Goal: Task Accomplishment & Management: Manage account settings

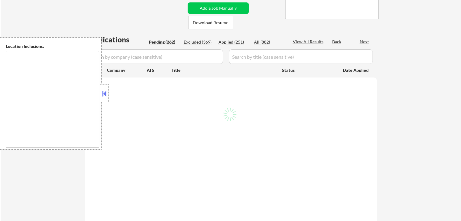
type textarea "[GEOGRAPHIC_DATA], [GEOGRAPHIC_DATA] [GEOGRAPHIC_DATA], [GEOGRAPHIC_DATA] [GEOG…"
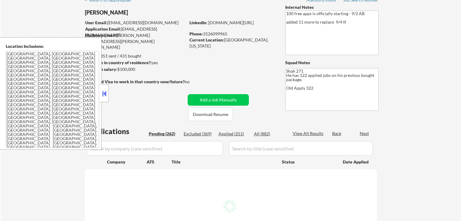
scroll to position [30, 0]
select select ""pending""
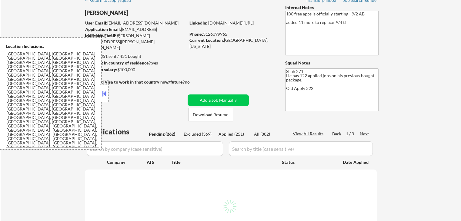
select select ""pending""
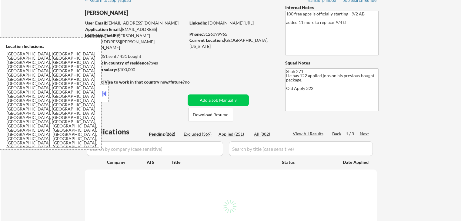
select select ""pending""
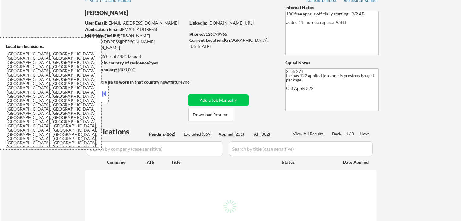
select select ""pending""
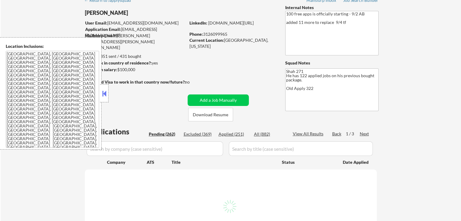
select select ""pending""
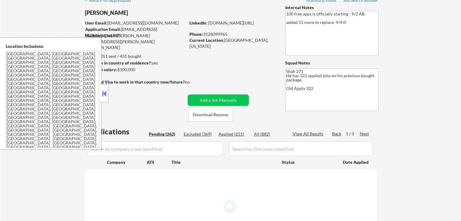
select select ""pending""
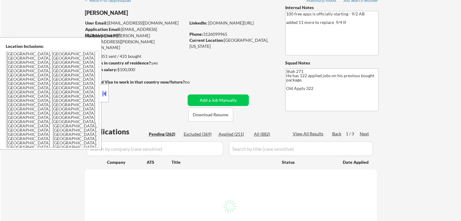
select select ""pending""
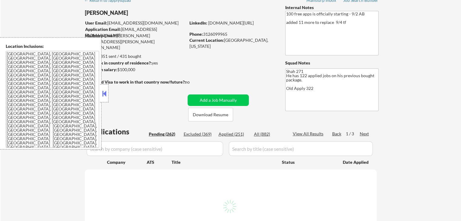
select select ""pending""
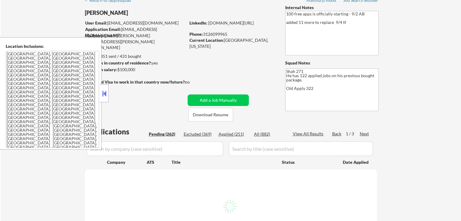
select select ""pending""
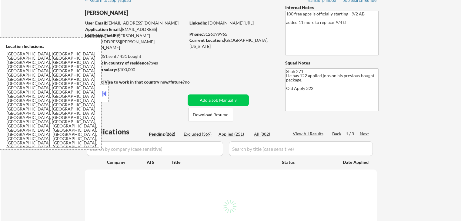
select select ""pending""
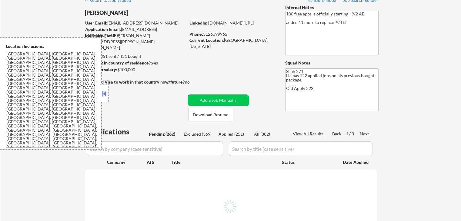
select select ""pending""
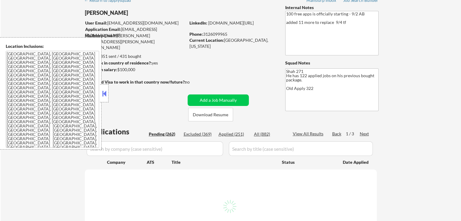
select select ""pending""
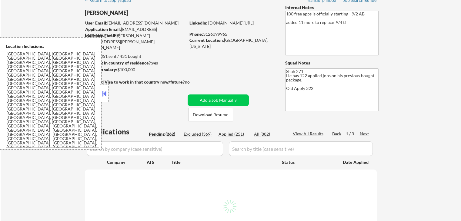
select select ""pending""
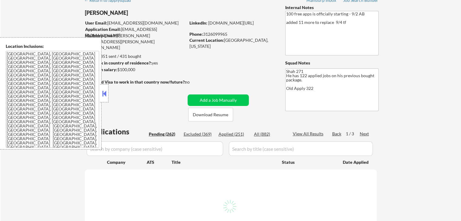
select select ""pending""
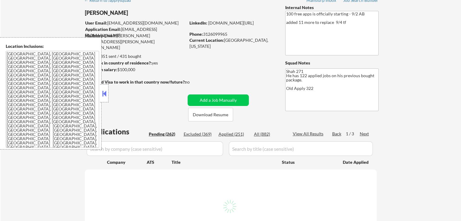
select select ""pending""
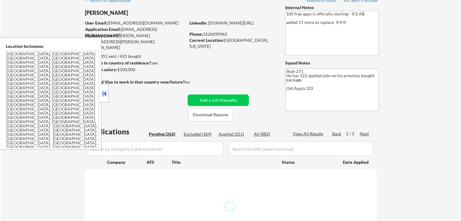
select select ""pending""
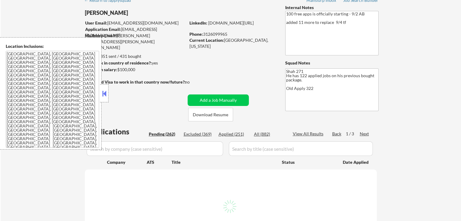
select select ""pending""
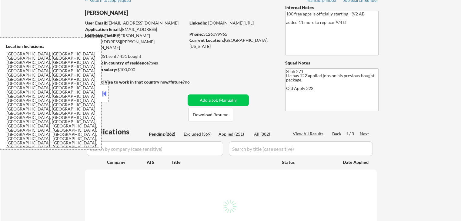
select select ""pending""
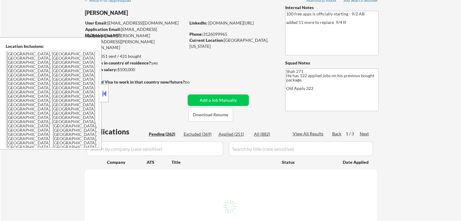
select select ""pending""
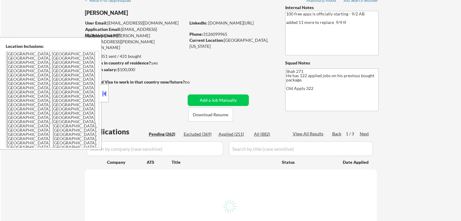
select select ""pending""
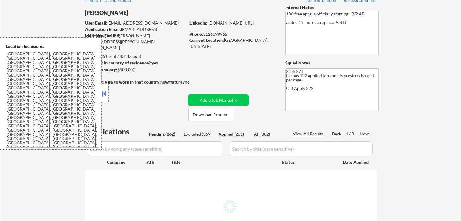
select select ""pending""
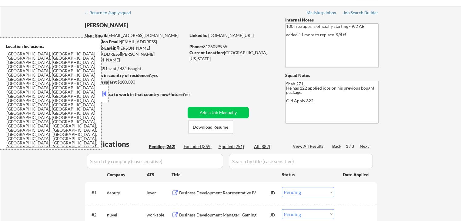
scroll to position [0, 0]
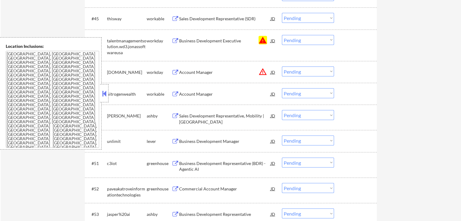
scroll to position [1152, 0]
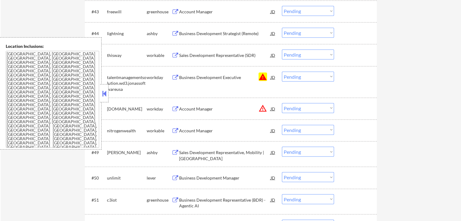
click at [264, 76] on button "warning" at bounding box center [263, 76] width 8 height 8
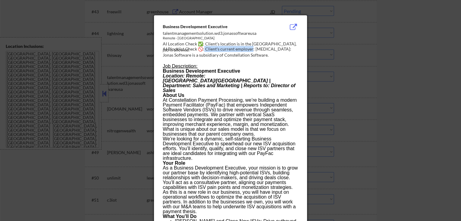
drag, startPoint x: 204, startPoint y: 47, endPoint x: 251, endPoint y: 48, distance: 47.3
click at [251, 48] on div "AI Blocklist Check 🚫: Client's current employer: [MEDICAL_DATA]: Jonas Software…" at bounding box center [232, 52] width 138 height 12
click at [386, 56] on div at bounding box center [230, 110] width 461 height 221
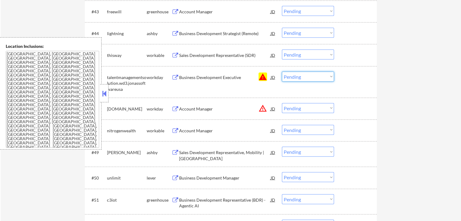
drag, startPoint x: 302, startPoint y: 77, endPoint x: 302, endPoint y: 81, distance: 3.9
click at [302, 77] on select "Choose an option... Pending Applied Excluded (Questions) Excluded (Expired) Exc…" at bounding box center [308, 77] width 52 height 10
click at [282, 72] on select "Choose an option... Pending Applied Excluded (Questions) Excluded (Expired) Exc…" at bounding box center [308, 77] width 52 height 10
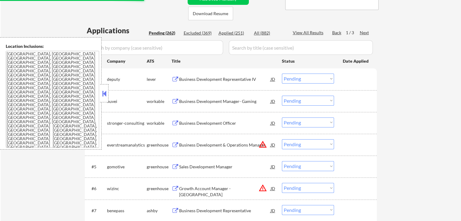
scroll to position [121, 0]
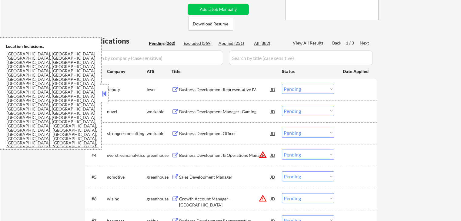
click at [176, 89] on button at bounding box center [176, 90] width 8 height 6
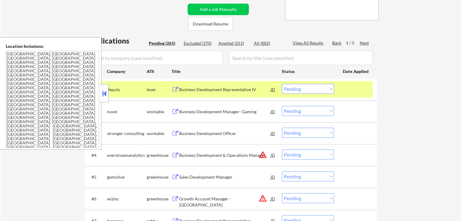
select select ""pending""
drag, startPoint x: 304, startPoint y: 87, endPoint x: 304, endPoint y: 93, distance: 6.4
click at [304, 88] on select "Choose an option... Pending Applied Excluded (Questions) Excluded (Expired) Exc…" at bounding box center [308, 89] width 52 height 10
click at [282, 84] on select "Choose an option... Pending Applied Excluded (Questions) Excluded (Expired) Exc…" at bounding box center [308, 89] width 52 height 10
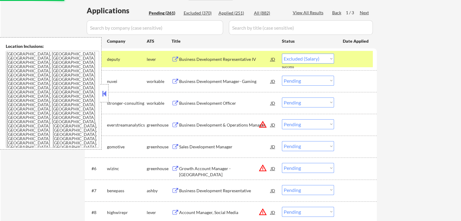
click at [172, 145] on button at bounding box center [176, 147] width 8 height 6
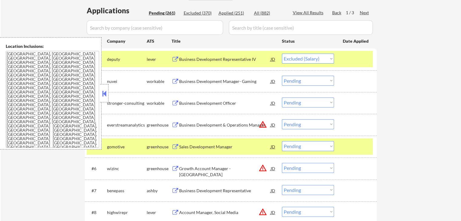
select select ""pending""
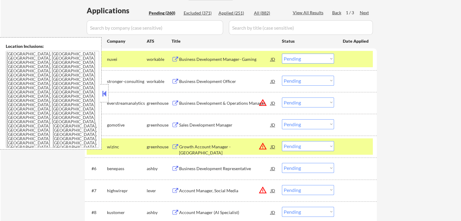
click at [299, 120] on select "Choose an option... Pending Applied Excluded (Questions) Excluded (Expired) Exc…" at bounding box center [308, 124] width 52 height 10
click at [282, 119] on select "Choose an option... Pending Applied Excluded (Questions) Excluded (Expired) Exc…" at bounding box center [308, 124] width 52 height 10
click at [318, 123] on select "Choose an option... Pending Applied Excluded (Questions) Excluded (Expired) Exc…" at bounding box center [308, 124] width 52 height 10
click at [282, 119] on select "Choose an option... Pending Applied Excluded (Questions) Excluded (Expired) Exc…" at bounding box center [308, 124] width 52 height 10
drag, startPoint x: 37, startPoint y: 194, endPoint x: 172, endPoint y: 172, distance: 136.2
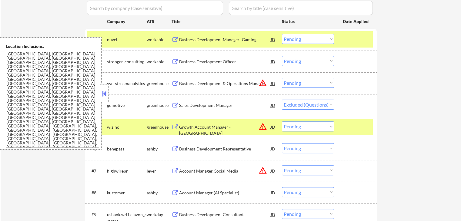
scroll to position [182, 0]
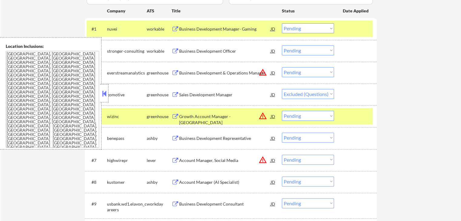
click at [175, 136] on button at bounding box center [176, 139] width 8 height 6
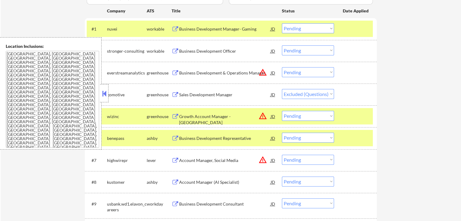
select select ""pending""
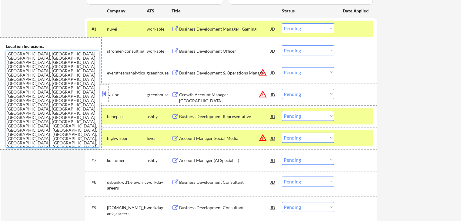
click at [298, 116] on select "Choose an option... Pending Applied Excluded (Questions) Excluded (Expired) Exc…" at bounding box center [308, 116] width 52 height 10
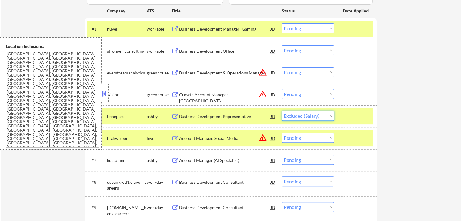
click at [282, 111] on select "Choose an option... Pending Applied Excluded (Questions) Excluded (Expired) Exc…" at bounding box center [308, 116] width 52 height 10
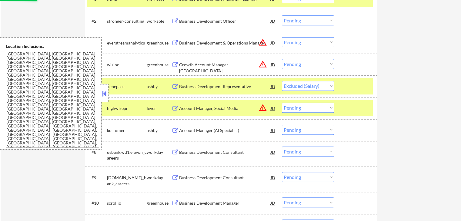
scroll to position [212, 0]
click at [176, 128] on button at bounding box center [176, 131] width 8 height 6
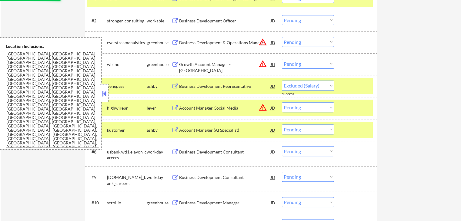
select select ""pending""
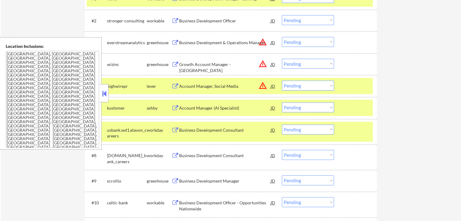
scroll to position [242, 0]
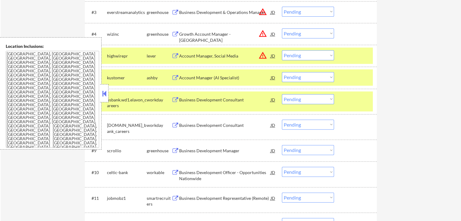
click at [177, 151] on button at bounding box center [176, 151] width 8 height 6
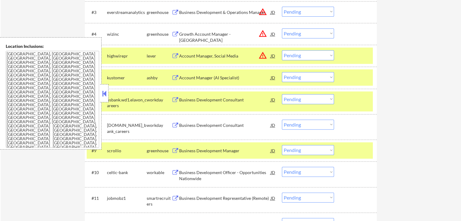
click at [306, 154] on select "Choose an option... Pending Applied Excluded (Questions) Excluded (Expired) Exc…" at bounding box center [308, 150] width 52 height 10
click at [282, 145] on select "Choose an option... Pending Applied Excluded (Questions) Excluded (Expired) Exc…" at bounding box center [308, 150] width 52 height 10
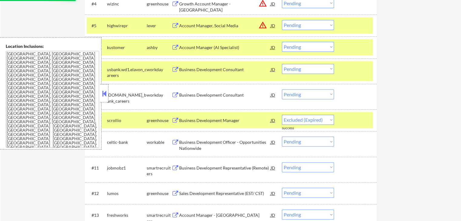
click at [176, 168] on button at bounding box center [176, 168] width 8 height 6
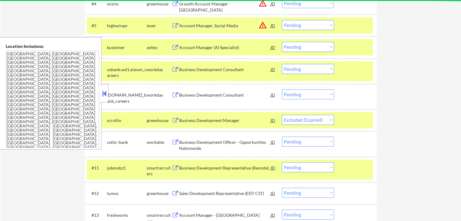
select select ""pending""
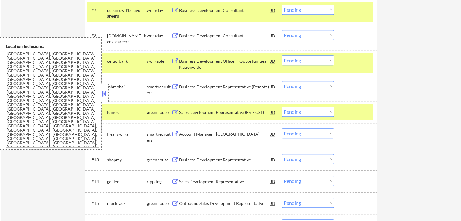
scroll to position [333, 0]
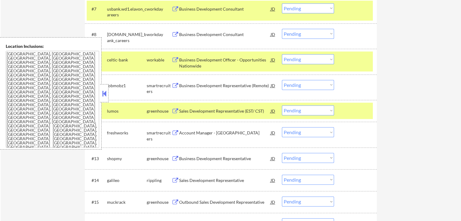
click at [176, 111] on button at bounding box center [176, 112] width 8 height 6
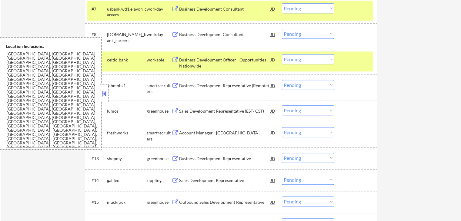
click at [296, 113] on select "Choose an option... Pending Applied Excluded (Questions) Excluded (Expired) Exc…" at bounding box center [308, 110] width 52 height 10
click at [282, 105] on select "Choose an option... Pending Applied Excluded (Questions) Excluded (Expired) Exc…" at bounding box center [308, 110] width 52 height 10
click at [173, 132] on button at bounding box center [176, 133] width 8 height 6
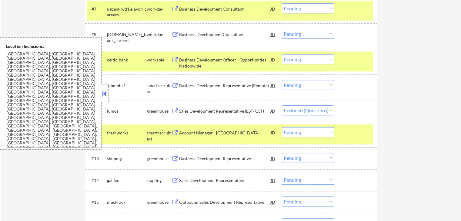
select select ""pending""
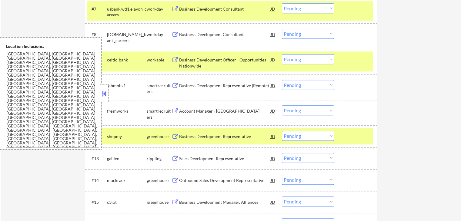
click at [298, 109] on select "Choose an option... Pending Applied Excluded (Questions) Excluded (Expired) Exc…" at bounding box center [308, 110] width 52 height 10
click at [282, 105] on select "Choose an option... Pending Applied Excluded (Questions) Excluded (Expired) Exc…" at bounding box center [308, 110] width 52 height 10
click at [174, 137] on button at bounding box center [176, 137] width 8 height 6
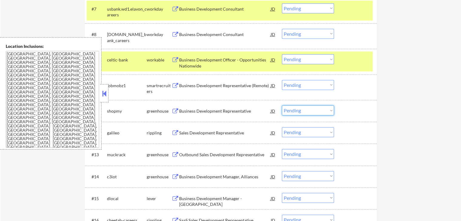
click at [300, 111] on select "Choose an option... Pending Applied Excluded (Questions) Excluded (Expired) Exc…" at bounding box center [308, 110] width 52 height 10
click at [282, 105] on select "Choose an option... Pending Applied Excluded (Questions) Excluded (Expired) Exc…" at bounding box center [308, 110] width 52 height 10
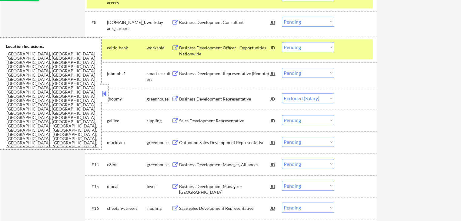
scroll to position [364, 0]
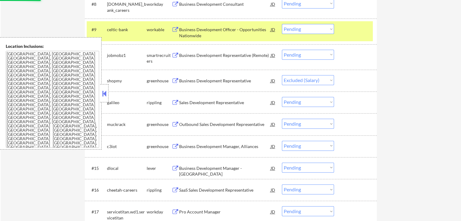
click at [174, 102] on button at bounding box center [176, 103] width 8 height 6
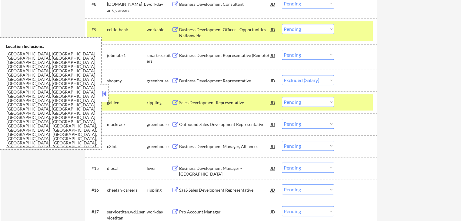
select select ""pending""
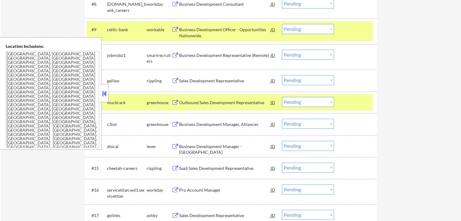
click at [174, 105] on button at bounding box center [176, 103] width 8 height 6
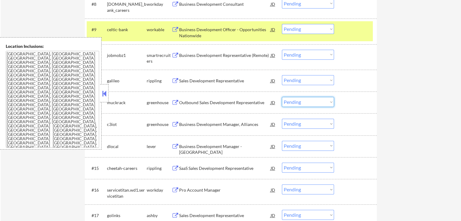
click at [305, 101] on select "Choose an option... Pending Applied Excluded (Questions) Excluded (Expired) Exc…" at bounding box center [308, 102] width 52 height 10
select select ""excluded__expired_""
click at [282, 97] on select "Choose an option... Pending Applied Excluded (Questions) Excluded (Expired) Exc…" at bounding box center [308, 102] width 52 height 10
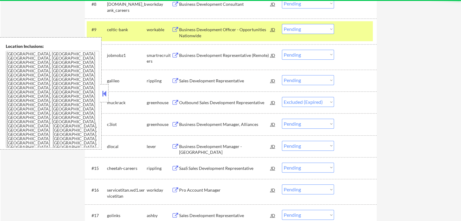
click at [314, 80] on select "Choose an option... Pending Applied Excluded (Questions) Excluded (Expired) Exc…" at bounding box center [308, 80] width 52 height 10
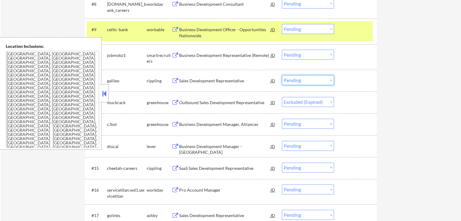
select select ""applied""
click at [282, 75] on select "Choose an option... Pending Applied Excluded (Questions) Excluded (Expired) Exc…" at bounding box center [308, 80] width 52 height 10
click at [178, 103] on button at bounding box center [176, 103] width 8 height 6
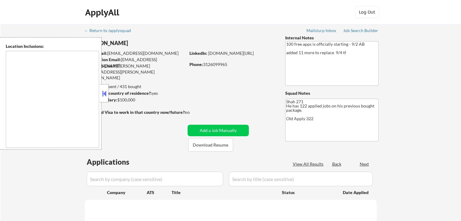
scroll to position [61, 0]
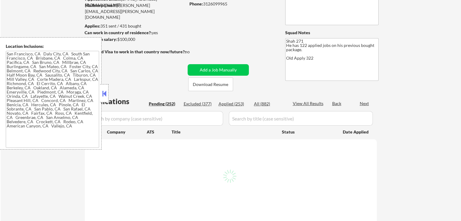
type textarea "[GEOGRAPHIC_DATA], [GEOGRAPHIC_DATA] [GEOGRAPHIC_DATA], [GEOGRAPHIC_DATA] [GEOG…"
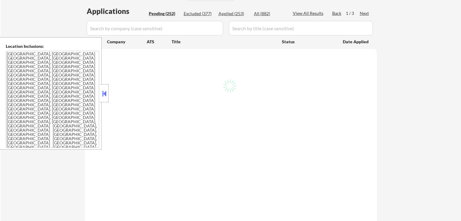
scroll to position [152, 0]
select select ""pending""
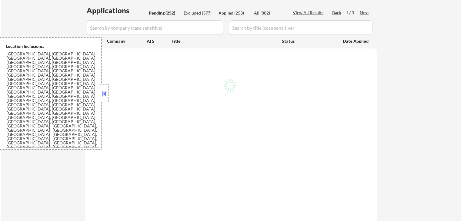
select select ""pending""
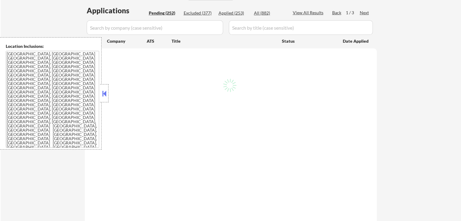
select select ""pending""
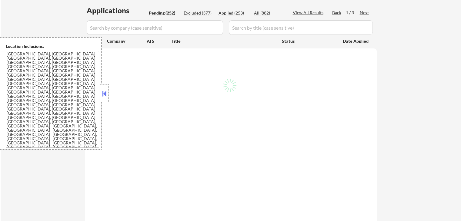
select select ""pending""
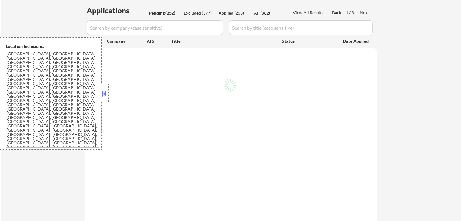
select select ""pending""
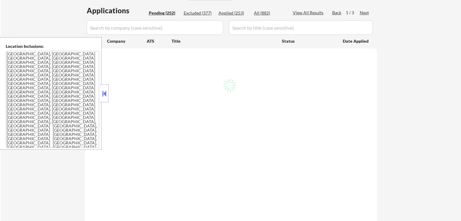
select select ""pending""
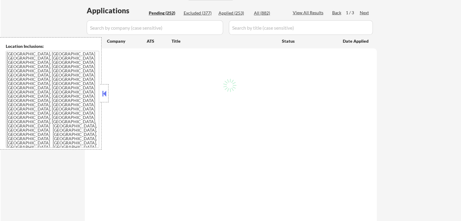
select select ""pending""
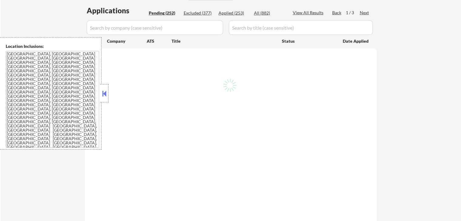
select select ""pending""
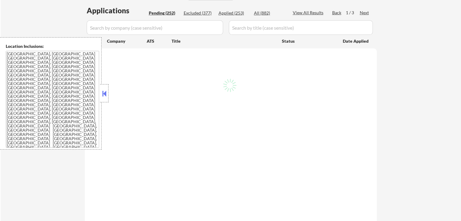
select select ""pending""
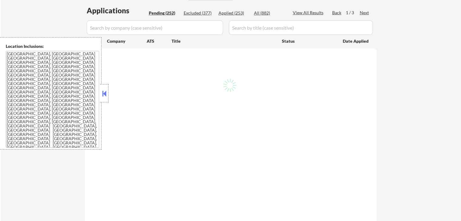
select select ""pending""
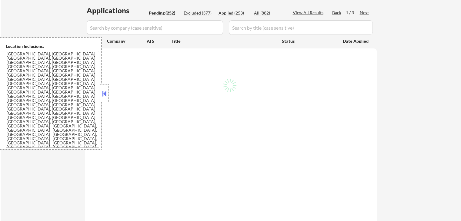
select select ""pending""
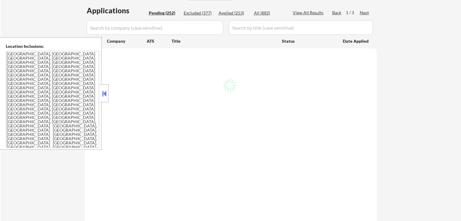
select select ""pending""
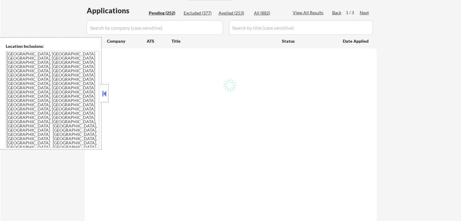
select select ""pending""
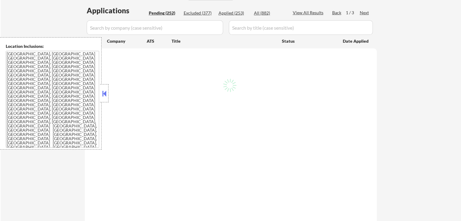
select select ""pending""
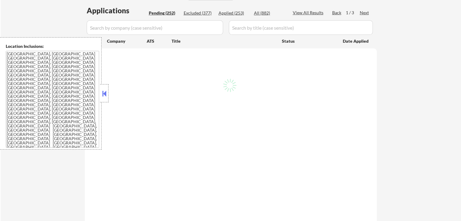
select select ""pending""
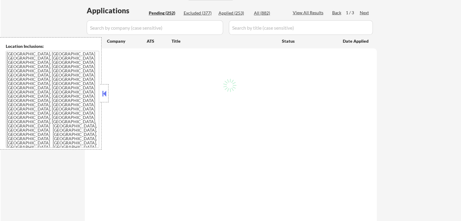
select select ""pending""
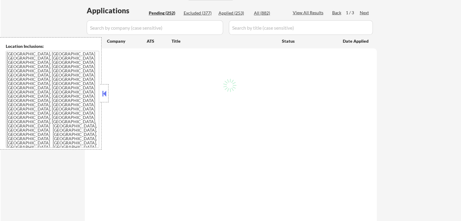
select select ""pending""
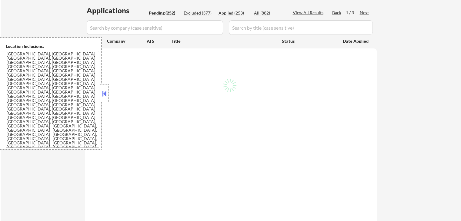
select select ""pending""
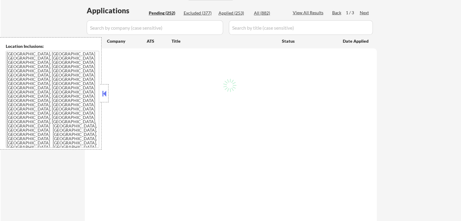
select select ""pending""
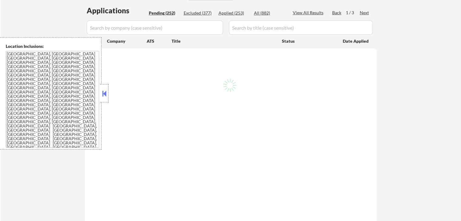
select select ""pending""
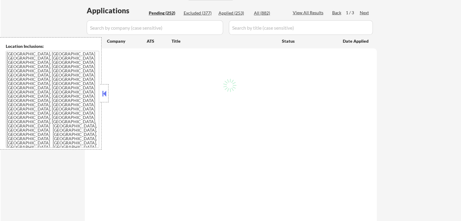
select select ""pending""
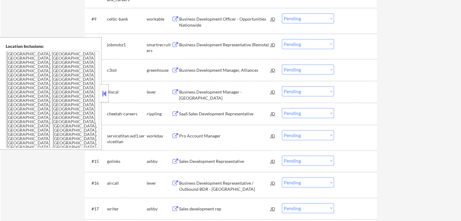
scroll to position [364, 0]
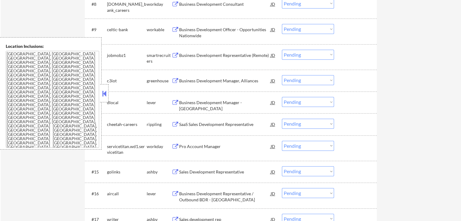
click at [177, 102] on button at bounding box center [176, 103] width 8 height 6
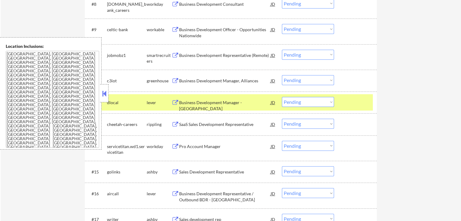
click at [176, 123] on button at bounding box center [176, 125] width 8 height 6
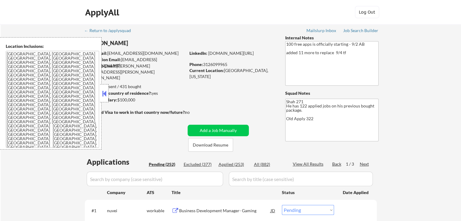
scroll to position [377, 0]
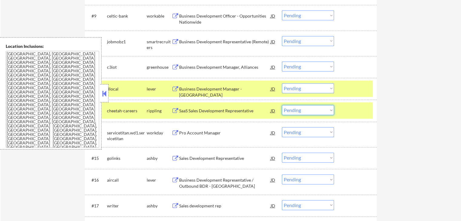
click at [299, 111] on select "Choose an option... Pending Applied Excluded (Questions) Excluded (Expired) Exc…" at bounding box center [308, 110] width 52 height 10
click at [282, 105] on select "Choose an option... Pending Applied Excluded (Questions) Excluded (Expired) Exc…" at bounding box center [308, 110] width 52 height 10
select select ""pending""
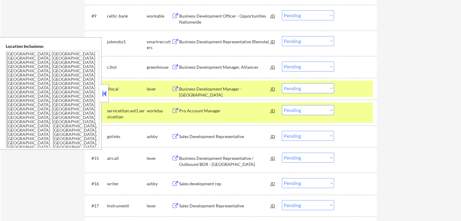
click at [174, 135] on button at bounding box center [176, 137] width 8 height 6
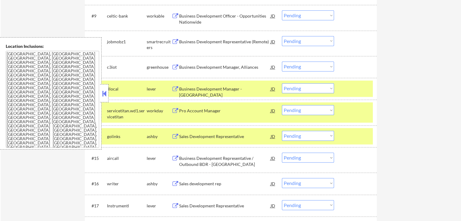
click at [311, 135] on select "Choose an option... Pending Applied Excluded (Questions) Excluded (Expired) Exc…" at bounding box center [308, 136] width 52 height 10
click at [282, 131] on select "Choose an option... Pending Applied Excluded (Questions) Excluded (Expired) Exc…" at bounding box center [308, 136] width 52 height 10
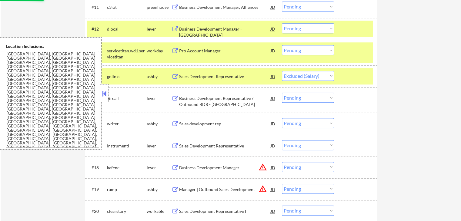
scroll to position [438, 0]
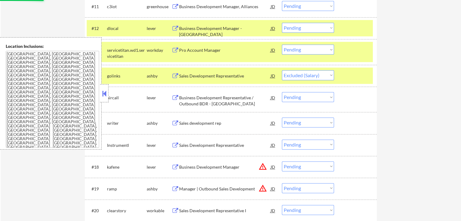
click at [173, 97] on button at bounding box center [176, 98] width 8 height 6
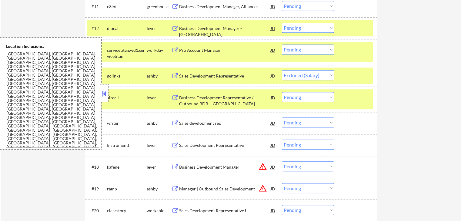
select select ""pending""
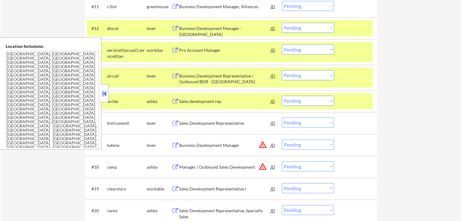
click at [312, 76] on select "Choose an option... Pending Applied Excluded (Questions) Excluded (Expired) Exc…" at bounding box center [308, 75] width 52 height 10
click at [282, 70] on select "Choose an option... Pending Applied Excluded (Questions) Excluded (Expired) Exc…" at bounding box center [308, 75] width 52 height 10
click at [176, 101] on button at bounding box center [176, 102] width 8 height 6
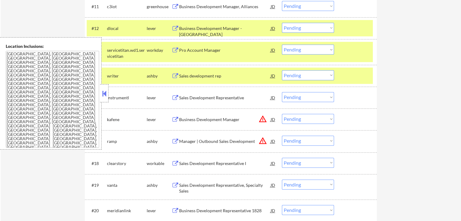
click at [305, 72] on select "Choose an option... Pending Applied Excluded (Questions) Excluded (Expired) Exc…" at bounding box center [308, 75] width 52 height 10
click at [282, 70] on select "Choose an option... Pending Applied Excluded (Questions) Excluded (Expired) Exc…" at bounding box center [308, 75] width 52 height 10
click at [322, 75] on select "Choose an option... Pending Applied Excluded (Questions) Excluded (Expired) Exc…" at bounding box center [308, 75] width 52 height 10
select select ""pending""
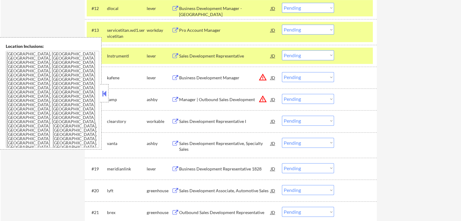
scroll to position [468, 0]
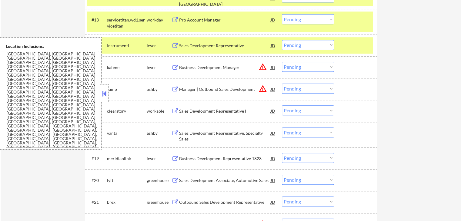
click at [178, 132] on button at bounding box center [176, 134] width 8 height 6
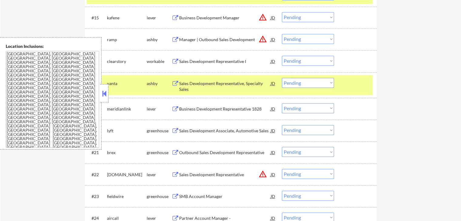
scroll to position [529, 0]
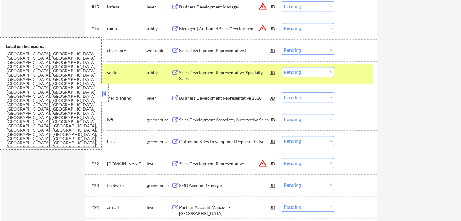
click at [175, 98] on button at bounding box center [176, 98] width 8 height 6
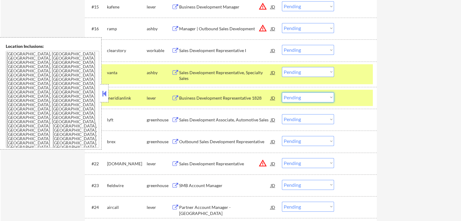
click at [294, 97] on select "Choose an option... Pending Applied Excluded (Questions) Excluded (Expired) Exc…" at bounding box center [308, 97] width 52 height 10
click at [282, 92] on select "Choose an option... Pending Applied Excluded (Questions) Excluded (Expired) Exc…" at bounding box center [308, 97] width 52 height 10
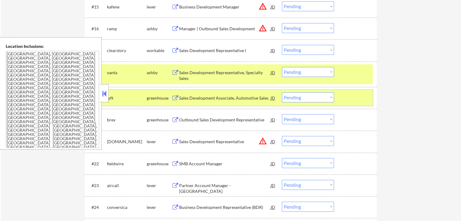
click at [178, 97] on button at bounding box center [176, 98] width 8 height 6
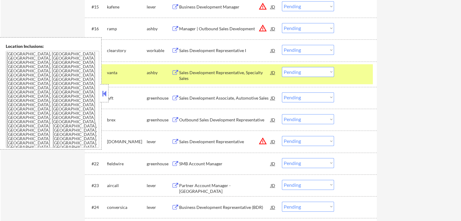
click at [174, 98] on button at bounding box center [176, 98] width 8 height 6
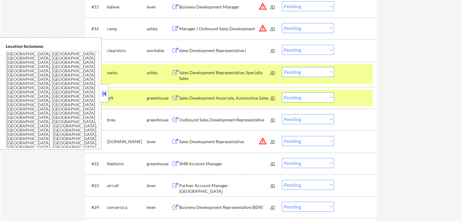
click at [298, 95] on select "Choose an option... Pending Applied Excluded (Questions) Excluded (Expired) Exc…" at bounding box center [308, 97] width 52 height 10
click at [282, 92] on select "Choose an option... Pending Applied Excluded (Questions) Excluded (Expired) Exc…" at bounding box center [308, 97] width 52 height 10
click at [171, 118] on div "greenhouse" at bounding box center [159, 120] width 25 height 6
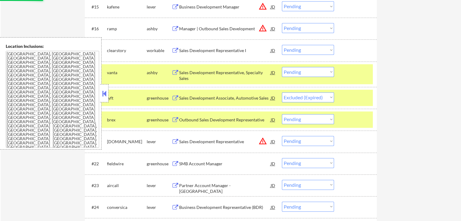
click at [178, 117] on div "Outbound Sales Development Representative JD warning_amber" at bounding box center [224, 119] width 105 height 11
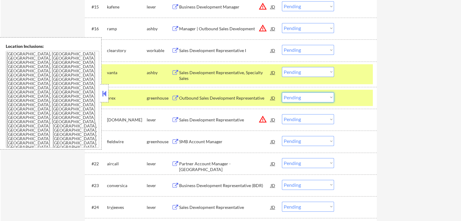
drag, startPoint x: 304, startPoint y: 95, endPoint x: 303, endPoint y: 101, distance: 5.6
click at [304, 95] on select "Choose an option... Pending Applied Excluded (Questions) Excluded (Expired) Exc…" at bounding box center [308, 97] width 52 height 10
click at [282, 92] on select "Choose an option... Pending Applied Excluded (Questions) Excluded (Expired) Exc…" at bounding box center [308, 97] width 52 height 10
click at [176, 141] on button at bounding box center [176, 142] width 8 height 6
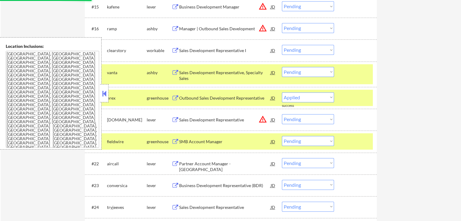
select select ""pending""
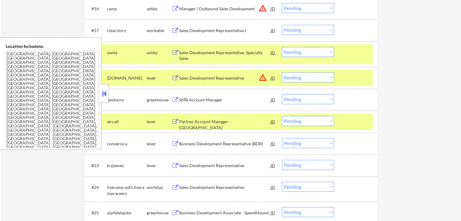
scroll to position [559, 0]
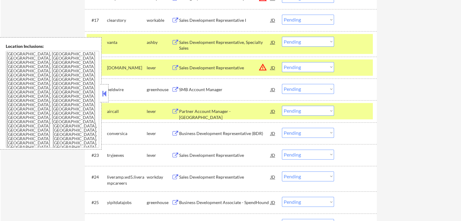
click at [178, 132] on button at bounding box center [176, 134] width 8 height 6
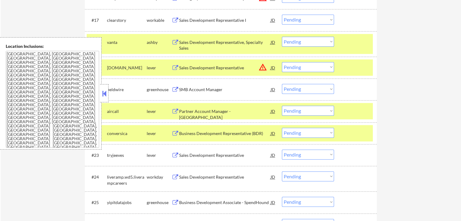
click at [319, 133] on select "Choose an option... Pending Applied Excluded (Questions) Excluded (Expired) Exc…" at bounding box center [308, 133] width 52 height 10
click at [282, 128] on select "Choose an option... Pending Applied Excluded (Questions) Excluded (Expired) Exc…" at bounding box center [308, 133] width 52 height 10
click at [174, 155] on button at bounding box center [176, 156] width 8 height 6
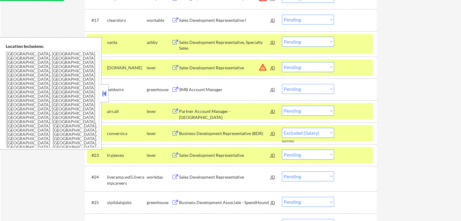
select select ""pending""
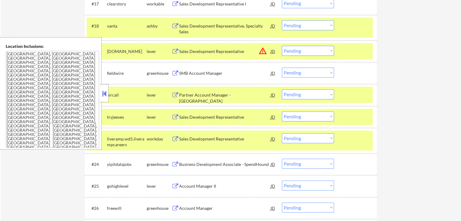
scroll to position [589, 0]
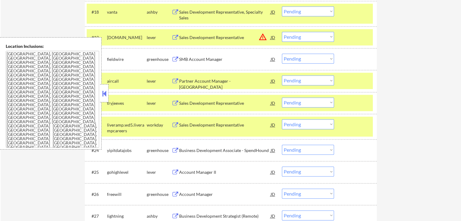
click at [179, 149] on button at bounding box center [176, 151] width 8 height 6
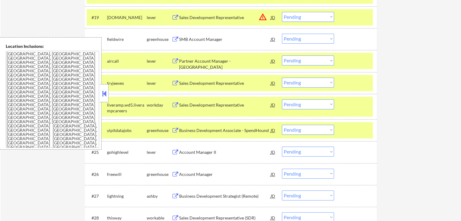
scroll to position [620, 0]
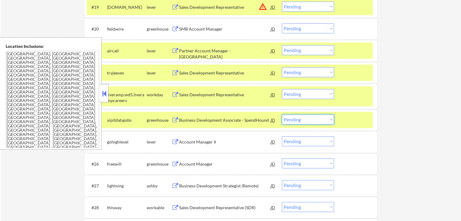
click at [309, 123] on select "Choose an option... Pending Applied Excluded (Questions) Excluded (Expired) Exc…" at bounding box center [308, 120] width 52 height 10
click at [282, 115] on select "Choose an option... Pending Applied Excluded (Questions) Excluded (Expired) Exc…" at bounding box center [308, 120] width 52 height 10
click at [174, 142] on button at bounding box center [176, 142] width 8 height 6
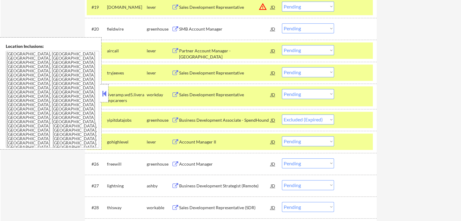
select select ""pending""
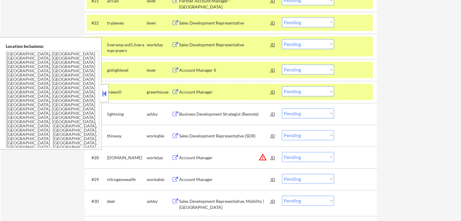
scroll to position [680, 0]
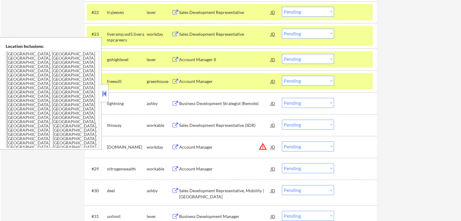
click at [176, 103] on button at bounding box center [176, 104] width 8 height 6
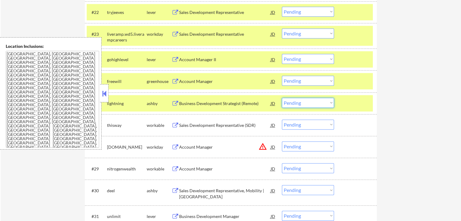
click at [303, 105] on select "Choose an option... Pending Applied Excluded (Questions) Excluded (Expired) Exc…" at bounding box center [308, 103] width 52 height 10
click at [282, 98] on select "Choose an option... Pending Applied Excluded (Questions) Excluded (Expired) Exc…" at bounding box center [308, 103] width 52 height 10
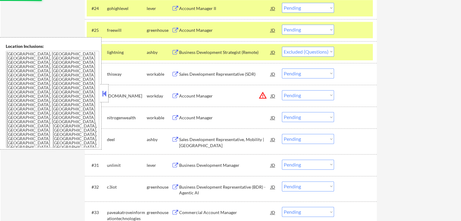
scroll to position [741, 0]
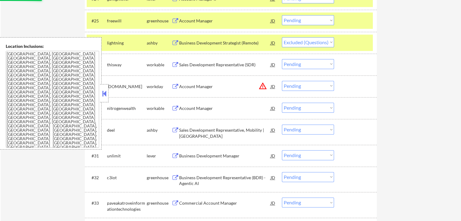
click at [176, 131] on button at bounding box center [176, 131] width 8 height 6
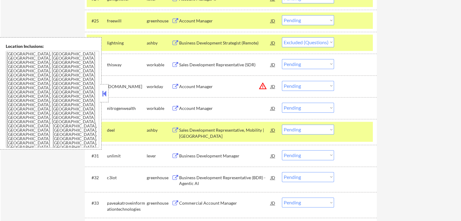
select select ""pending""
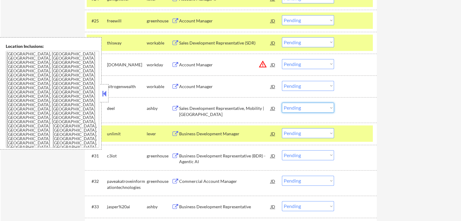
click at [309, 108] on select "Choose an option... Pending Applied Excluded (Questions) Excluded (Expired) Exc…" at bounding box center [308, 108] width 52 height 10
click at [282, 103] on select "Choose an option... Pending Applied Excluded (Questions) Excluded (Expired) Exc…" at bounding box center [308, 108] width 52 height 10
click at [176, 132] on button at bounding box center [176, 134] width 8 height 6
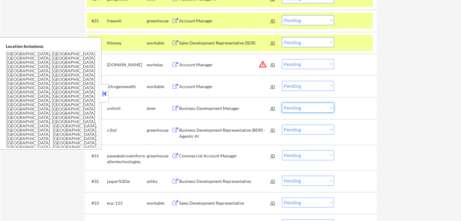
click at [306, 109] on select "Choose an option... Pending Applied Excluded (Questions) Excluded (Expired) Exc…" at bounding box center [308, 108] width 52 height 10
click at [282, 103] on select "Choose an option... Pending Applied Excluded (Questions) Excluded (Expired) Exc…" at bounding box center [308, 108] width 52 height 10
click at [175, 129] on button at bounding box center [176, 131] width 8 height 6
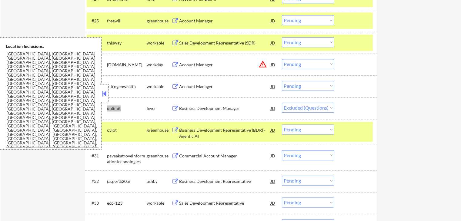
select select ""pending""
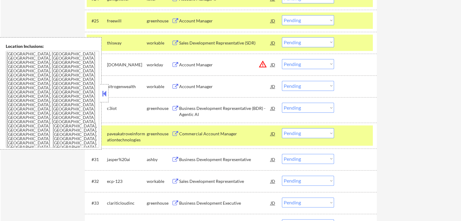
click at [174, 159] on button at bounding box center [176, 160] width 8 height 6
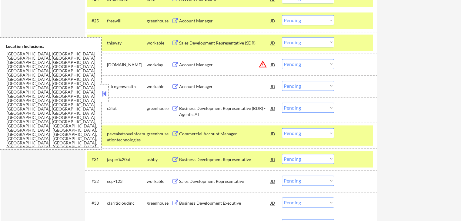
click at [301, 158] on select "Choose an option... Pending Applied Excluded (Questions) Excluded (Expired) Exc…" at bounding box center [308, 159] width 52 height 10
click at [282, 154] on select "Choose an option... Pending Applied Excluded (Questions) Excluded (Expired) Exc…" at bounding box center [308, 159] width 52 height 10
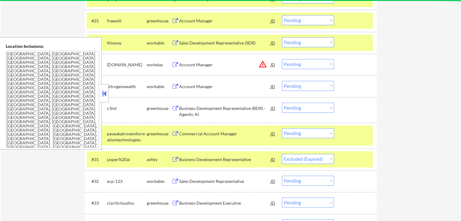
select select ""pending""
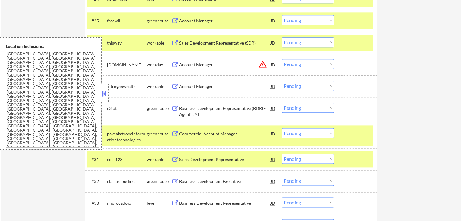
drag, startPoint x: 304, startPoint y: 105, endPoint x: 304, endPoint y: 109, distance: 3.9
click at [304, 105] on select "Choose an option... Pending Applied Excluded (Questions) Excluded (Expired) Exc…" at bounding box center [308, 108] width 52 height 10
click at [282, 103] on select "Choose an option... Pending Applied Excluded (Questions) Excluded (Expired) Exc…" at bounding box center [308, 108] width 52 height 10
select select ""pending""
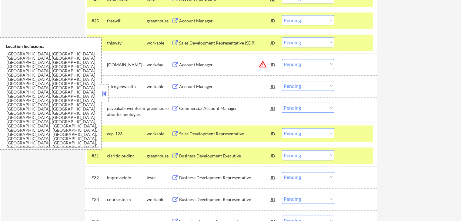
click at [176, 107] on button at bounding box center [176, 109] width 8 height 6
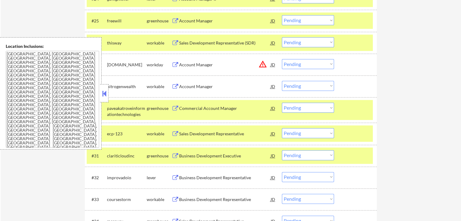
click at [308, 105] on select "Choose an option... Pending Applied Excluded (Questions) Excluded (Expired) Exc…" at bounding box center [308, 108] width 52 height 10
click at [282, 103] on select "Choose an option... Pending Applied Excluded (Questions) Excluded (Expired) Exc…" at bounding box center [308, 108] width 52 height 10
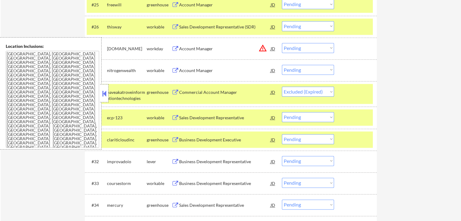
scroll to position [771, 0]
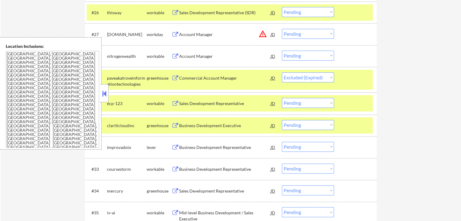
click at [175, 125] on button at bounding box center [176, 126] width 8 height 6
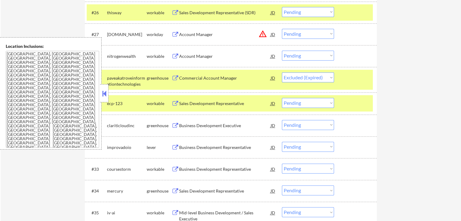
select select ""pending""
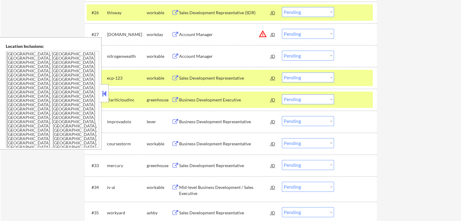
click at [308, 101] on select "Choose an option... Pending Applied Excluded (Questions) Excluded (Expired) Exc…" at bounding box center [308, 99] width 52 height 10
click at [282, 94] on select "Choose an option... Pending Applied Excluded (Questions) Excluded (Expired) Exc…" at bounding box center [308, 99] width 52 height 10
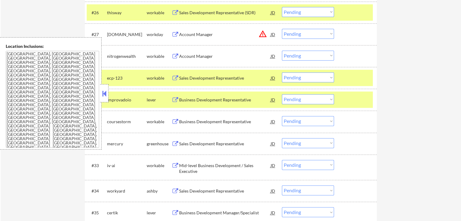
click at [177, 101] on button at bounding box center [176, 100] width 8 height 6
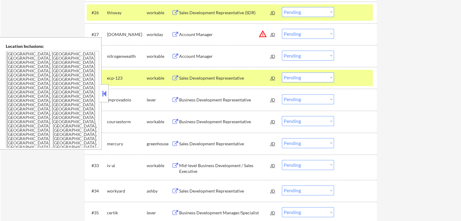
click at [306, 102] on select "Choose an option... Pending Applied Excluded (Questions) Excluded (Expired) Exc…" at bounding box center [308, 99] width 52 height 10
click at [282, 94] on select "Choose an option... Pending Applied Excluded (Questions) Excluded (Expired) Exc…" at bounding box center [308, 99] width 52 height 10
drag, startPoint x: 177, startPoint y: 98, endPoint x: 455, endPoint y: 151, distance: 282.9
select select ""pending""
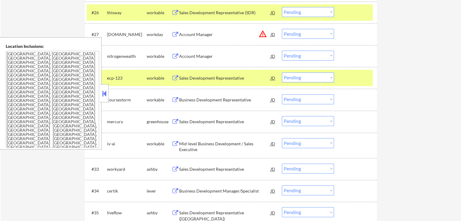
click at [179, 118] on div "Sales Development Representative JD warning_amber" at bounding box center [224, 121] width 105 height 11
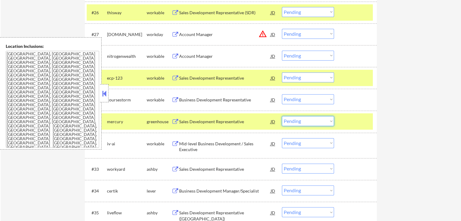
click at [299, 123] on select "Choose an option... Pending Applied Excluded (Questions) Excluded (Expired) Exc…" at bounding box center [308, 121] width 52 height 10
click at [282, 116] on select "Choose an option... Pending Applied Excluded (Questions) Excluded (Expired) Exc…" at bounding box center [308, 121] width 52 height 10
select select ""pending""
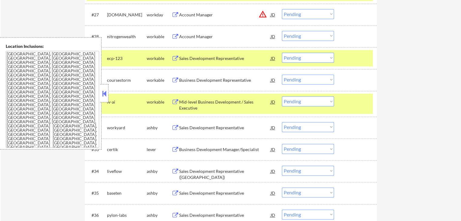
scroll to position [802, 0]
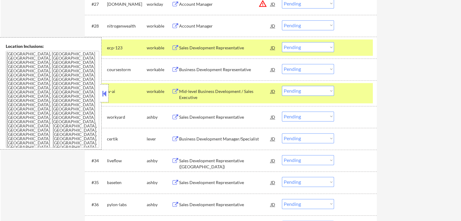
click at [175, 115] on button at bounding box center [176, 118] width 8 height 6
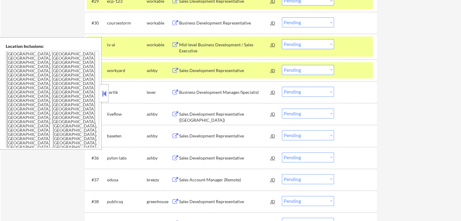
scroll to position [862, 0]
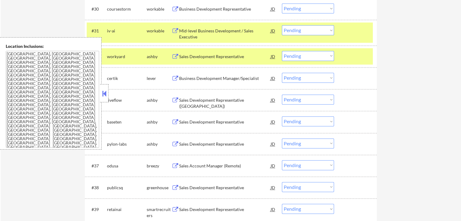
click at [177, 76] on button at bounding box center [176, 79] width 8 height 6
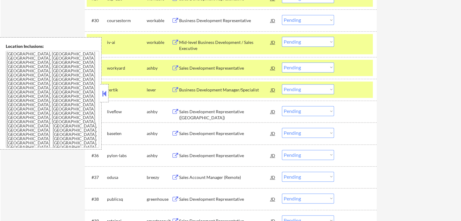
scroll to position [860, 0]
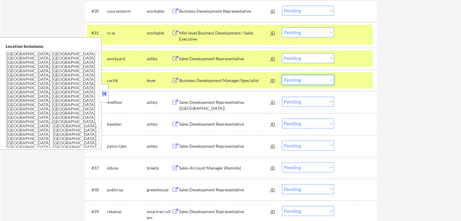
click at [316, 81] on select "Choose an option... Pending Applied Excluded (Questions) Excluded (Expired) Exc…" at bounding box center [308, 80] width 52 height 10
click at [282, 75] on select "Choose an option... Pending Applied Excluded (Questions) Excluded (Expired) Exc…" at bounding box center [308, 80] width 52 height 10
click at [175, 100] on button at bounding box center [176, 103] width 8 height 6
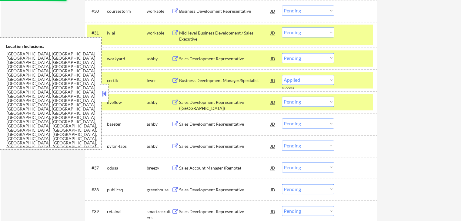
select select ""pending""
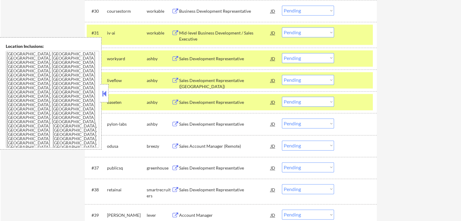
click at [175, 125] on button at bounding box center [176, 125] width 8 height 6
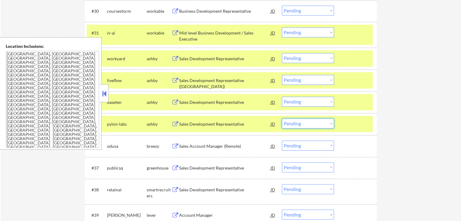
drag, startPoint x: 311, startPoint y: 124, endPoint x: 309, endPoint y: 128, distance: 4.1
click at [311, 124] on select "Choose an option... Pending Applied Excluded (Questions) Excluded (Expired) Exc…" at bounding box center [308, 124] width 52 height 10
click at [282, 119] on select "Choose an option... Pending Applied Excluded (Questions) Excluded (Expired) Exc…" at bounding box center [308, 124] width 52 height 10
click at [172, 166] on button at bounding box center [176, 168] width 8 height 6
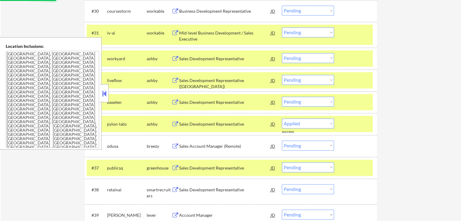
select select ""pending""
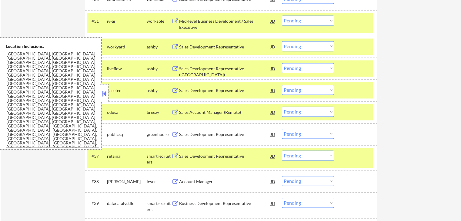
scroll to position [890, 0]
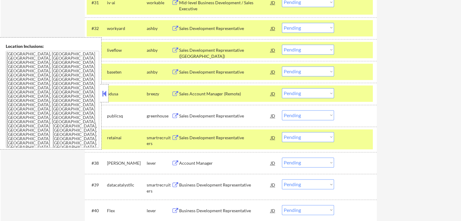
click at [303, 115] on select "Choose an option... Pending Applied Excluded (Questions) Excluded (Expired) Exc…" at bounding box center [308, 115] width 52 height 10
click at [282, 110] on select "Choose an option... Pending Applied Excluded (Questions) Excluded (Expired) Exc…" at bounding box center [308, 115] width 52 height 10
click at [175, 140] on button at bounding box center [176, 138] width 8 height 6
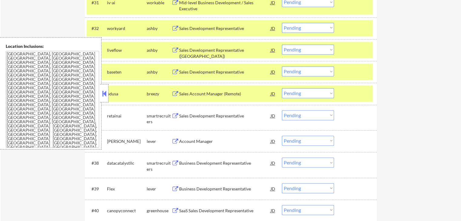
click at [313, 116] on select "Choose an option... Pending Applied Excluded (Questions) Excluded (Expired) Exc…" at bounding box center [308, 115] width 52 height 10
click at [282, 110] on select "Choose an option... Pending Applied Excluded (Questions) Excluded (Expired) Exc…" at bounding box center [308, 115] width 52 height 10
select select ""pending""
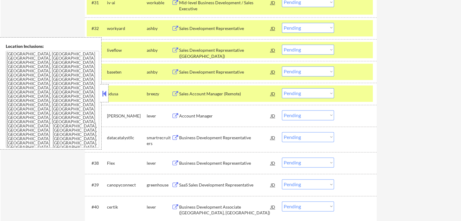
click at [177, 113] on button at bounding box center [176, 116] width 8 height 6
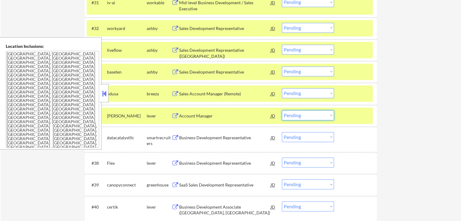
drag, startPoint x: 295, startPoint y: 114, endPoint x: 296, endPoint y: 119, distance: 4.3
click at [295, 114] on select "Choose an option... Pending Applied Excluded (Questions) Excluded (Expired) Exc…" at bounding box center [308, 115] width 52 height 10
click at [282, 110] on select "Choose an option... Pending Applied Excluded (Questions) Excluded (Expired) Exc…" at bounding box center [308, 115] width 52 height 10
click at [175, 139] on button at bounding box center [176, 138] width 8 height 6
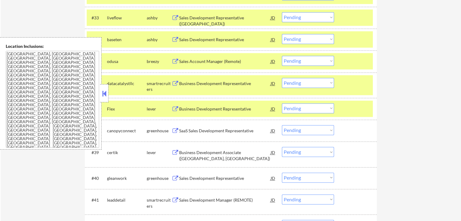
scroll to position [951, 0]
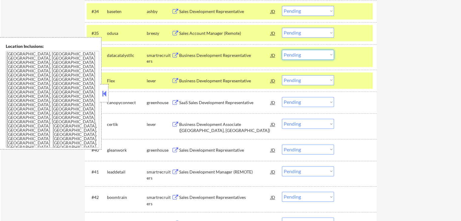
click at [314, 53] on select "Choose an option... Pending Applied Excluded (Questions) Excluded (Expired) Exc…" at bounding box center [308, 55] width 52 height 10
click at [282, 50] on select "Choose an option... Pending Applied Excluded (Questions) Excluded (Expired) Exc…" at bounding box center [308, 55] width 52 height 10
click at [174, 80] on button at bounding box center [176, 81] width 8 height 6
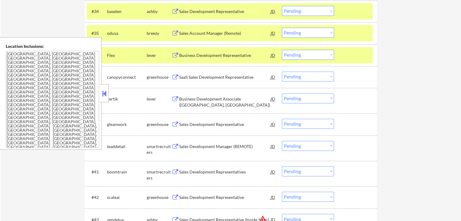
click at [307, 55] on select "Choose an option... Pending Applied Excluded (Questions) Excluded (Expired) Exc…" at bounding box center [308, 55] width 52 height 10
click at [282, 50] on select "Choose an option... Pending Applied Excluded (Questions) Excluded (Expired) Exc…" at bounding box center [308, 55] width 52 height 10
click at [174, 76] on button at bounding box center [176, 78] width 8 height 6
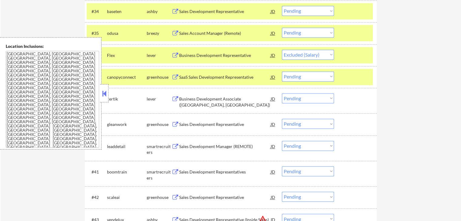
select select ""pending""
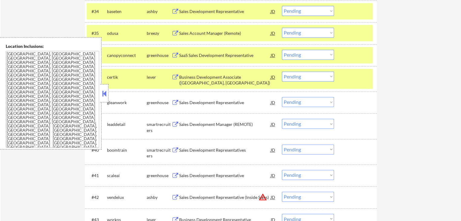
click at [175, 102] on button at bounding box center [176, 103] width 8 height 6
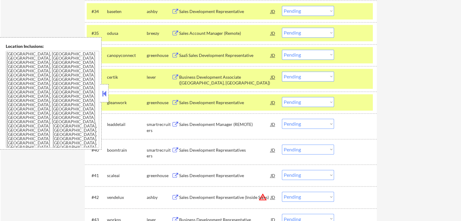
click at [318, 101] on select "Choose an option... Pending Applied Excluded (Questions) Excluded (Expired) Exc…" at bounding box center [308, 102] width 52 height 10
click at [282, 97] on select "Choose an option... Pending Applied Excluded (Questions) Excluded (Expired) Exc…" at bounding box center [308, 102] width 52 height 10
click at [175, 122] on button at bounding box center [176, 125] width 8 height 6
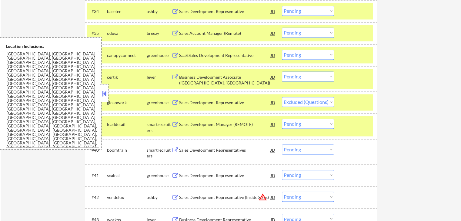
select select ""pending""
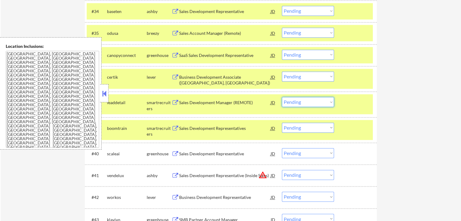
click at [306, 103] on select "Choose an option... Pending Applied Excluded (Questions) Excluded (Expired) Exc…" at bounding box center [308, 102] width 52 height 10
click at [282, 97] on select "Choose an option... Pending Applied Excluded (Questions) Excluded (Expired) Exc…" at bounding box center [308, 102] width 52 height 10
click at [177, 126] on button at bounding box center [176, 129] width 8 height 6
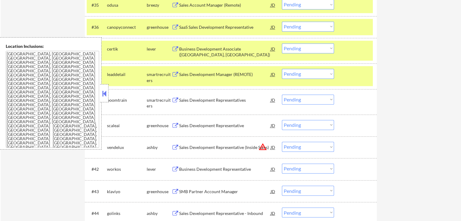
scroll to position [981, 0]
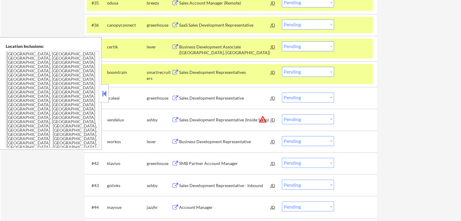
click at [303, 70] on select "Choose an option... Pending Applied Excluded (Questions) Excluded (Expired) Exc…" at bounding box center [308, 72] width 52 height 10
click at [282, 67] on select "Choose an option... Pending Applied Excluded (Questions) Excluded (Expired) Exc…" at bounding box center [308, 72] width 52 height 10
click at [175, 96] on button at bounding box center [176, 98] width 8 height 6
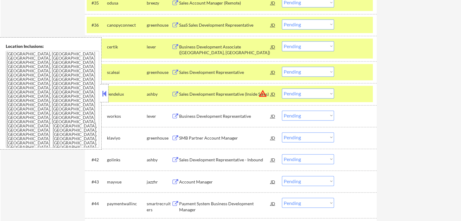
click at [304, 72] on select "Choose an option... Pending Applied Excluded (Questions) Excluded (Expired) Exc…" at bounding box center [308, 72] width 52 height 10
click at [282, 67] on select "Choose an option... Pending Applied Excluded (Questions) Excluded (Expired) Exc…" at bounding box center [308, 72] width 52 height 10
click at [176, 116] on button at bounding box center [176, 117] width 8 height 6
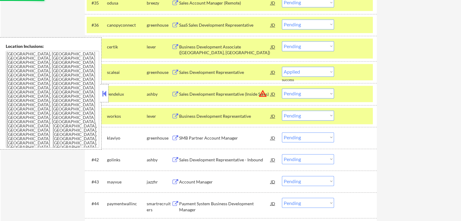
select select ""pending""
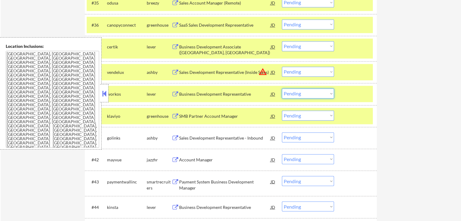
click at [307, 95] on select "Choose an option... Pending Applied Excluded (Questions) Excluded (Expired) Exc…" at bounding box center [308, 93] width 52 height 10
click at [282, 88] on select "Choose an option... Pending Applied Excluded (Questions) Excluded (Expired) Exc…" at bounding box center [308, 93] width 52 height 10
click at [175, 115] on button at bounding box center [176, 117] width 8 height 6
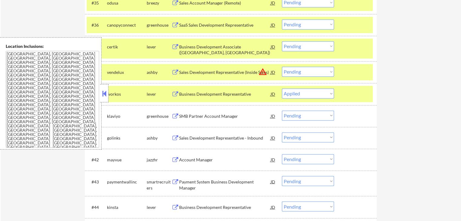
select select ""pending""
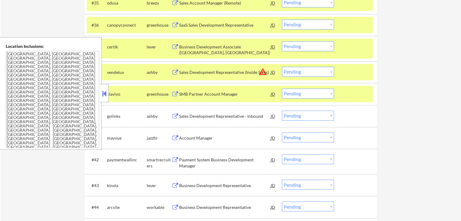
click at [176, 160] on button at bounding box center [176, 160] width 8 height 6
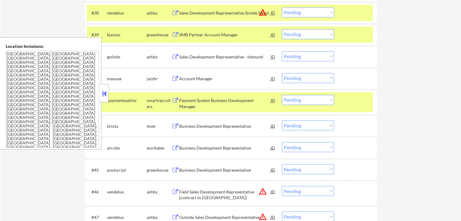
scroll to position [1042, 0]
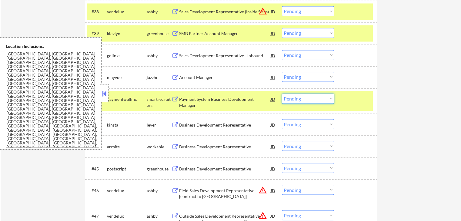
click at [310, 99] on select "Choose an option... Pending Applied Excluded (Questions) Excluded (Expired) Exc…" at bounding box center [308, 99] width 52 height 10
click at [282, 94] on select "Choose an option... Pending Applied Excluded (Questions) Excluded (Expired) Exc…" at bounding box center [308, 99] width 52 height 10
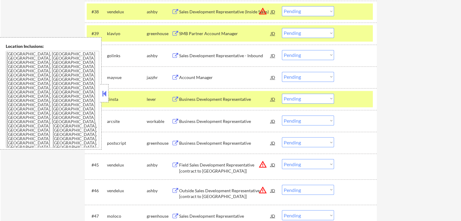
click at [176, 97] on button at bounding box center [176, 100] width 8 height 6
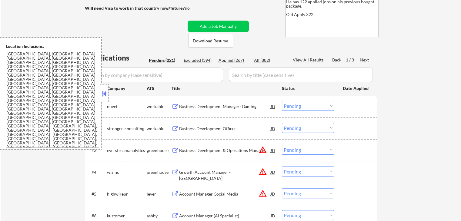
scroll to position [1030, 0]
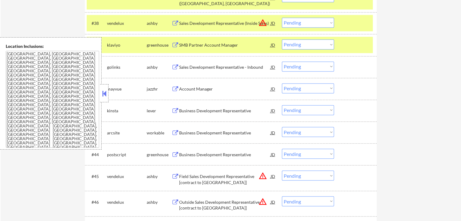
click at [308, 107] on select "Choose an option... Pending Applied Excluded (Questions) Excluded (Expired) Exc…" at bounding box center [308, 110] width 52 height 10
click at [282, 105] on select "Choose an option... Pending Applied Excluded (Questions) Excluded (Expired) Exc…" at bounding box center [308, 110] width 52 height 10
click at [173, 152] on button at bounding box center [176, 155] width 8 height 6
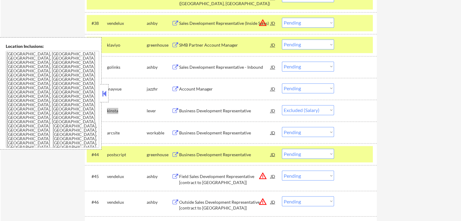
select select ""pending""
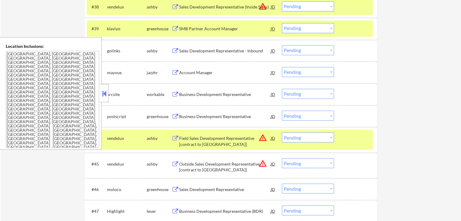
scroll to position [1061, 0]
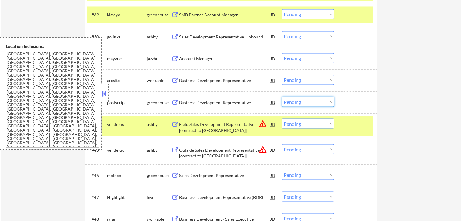
click at [307, 100] on select "Choose an option... Pending Applied Excluded (Questions) Excluded (Expired) Exc…" at bounding box center [308, 102] width 52 height 10
click at [282, 97] on select "Choose an option... Pending Applied Excluded (Questions) Excluded (Expired) Exc…" at bounding box center [308, 102] width 52 height 10
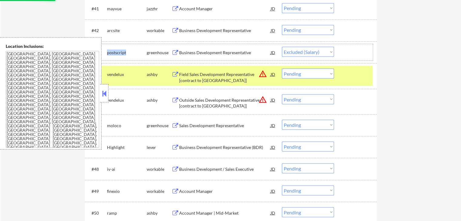
scroll to position [1121, 0]
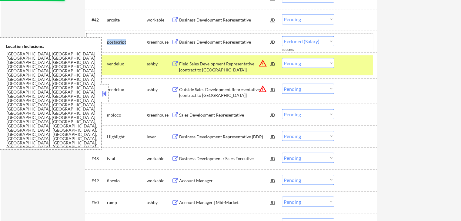
click at [176, 114] on button at bounding box center [176, 115] width 8 height 6
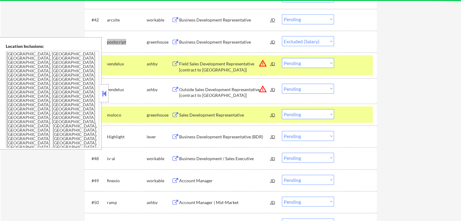
select select ""pending""
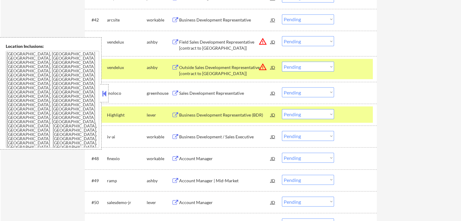
click at [305, 90] on select "Choose an option... Pending Applied Excluded (Questions) Excluded (Expired) Exc…" at bounding box center [308, 92] width 52 height 10
click at [282, 87] on select "Choose an option... Pending Applied Excluded (Questions) Excluded (Expired) Exc…" at bounding box center [308, 92] width 52 height 10
click at [177, 114] on button at bounding box center [176, 115] width 8 height 6
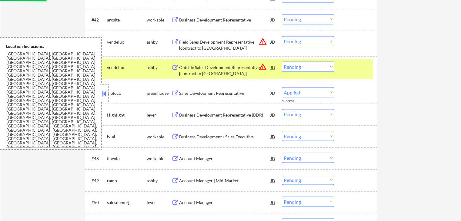
select select ""pending""
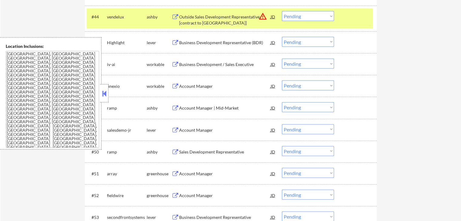
scroll to position [1182, 0]
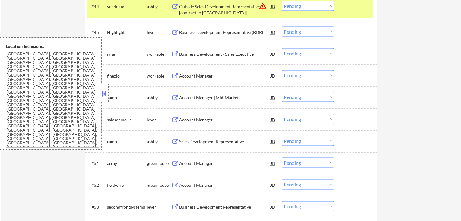
click at [175, 98] on button at bounding box center [176, 98] width 8 height 6
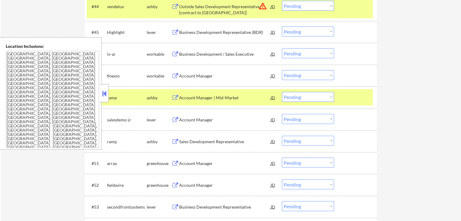
click at [175, 118] on button at bounding box center [176, 120] width 8 height 6
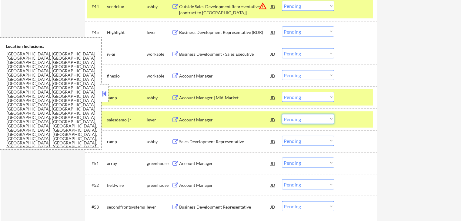
click at [316, 118] on select "Choose an option... Pending Applied Excluded (Questions) Excluded (Expired) Exc…" at bounding box center [308, 119] width 52 height 10
click at [282, 114] on select "Choose an option... Pending Applied Excluded (Questions) Excluded (Expired) Exc…" at bounding box center [308, 119] width 52 height 10
click at [177, 140] on button at bounding box center [176, 142] width 8 height 6
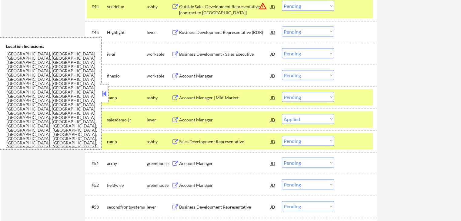
select select ""pending""
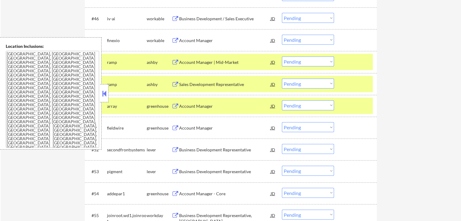
scroll to position [1243, 0]
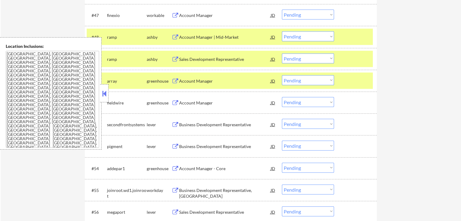
click at [176, 102] on button at bounding box center [176, 103] width 8 height 6
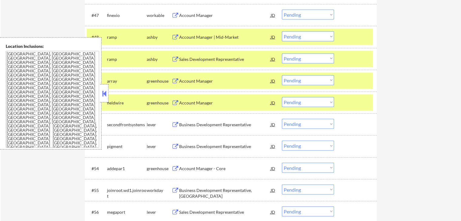
click at [176, 125] on button at bounding box center [176, 125] width 8 height 6
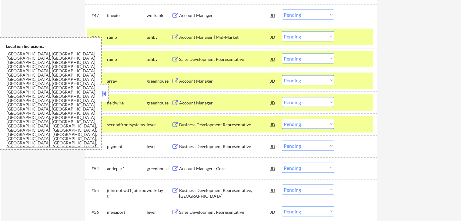
click at [313, 125] on select "Choose an option... Pending Applied Excluded (Questions) Excluded (Expired) Exc…" at bounding box center [308, 124] width 52 height 10
click at [282, 119] on select "Choose an option... Pending Applied Excluded (Questions) Excluded (Expired) Exc…" at bounding box center [308, 124] width 52 height 10
click at [177, 144] on button at bounding box center [176, 147] width 8 height 6
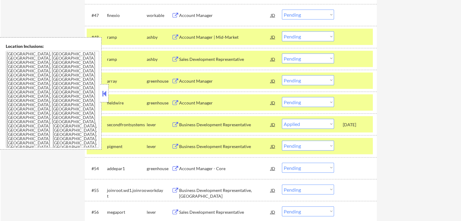
select select ""pending""
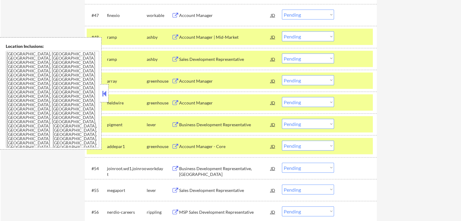
drag, startPoint x: 302, startPoint y: 124, endPoint x: 302, endPoint y: 128, distance: 4.3
click at [302, 125] on select "Choose an option... Pending Applied Excluded (Questions) Excluded (Expired) Exc…" at bounding box center [308, 124] width 52 height 10
click at [282, 119] on select "Choose an option... Pending Applied Excluded (Questions) Excluded (Expired) Exc…" at bounding box center [308, 124] width 52 height 10
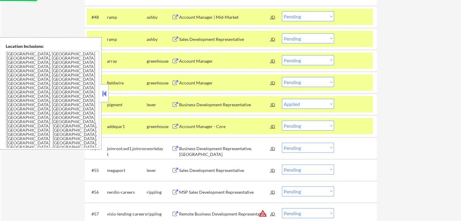
scroll to position [1273, 0]
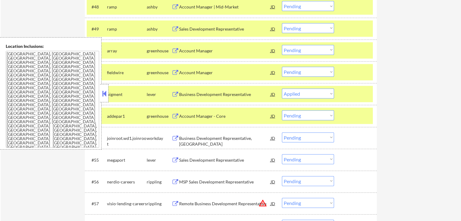
select select ""pending""
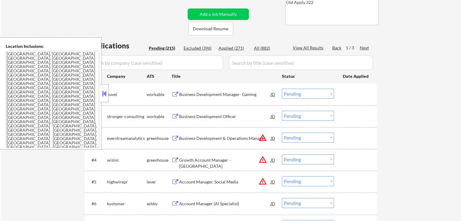
scroll to position [106, 0]
